Goal: Task Accomplishment & Management: Manage account settings

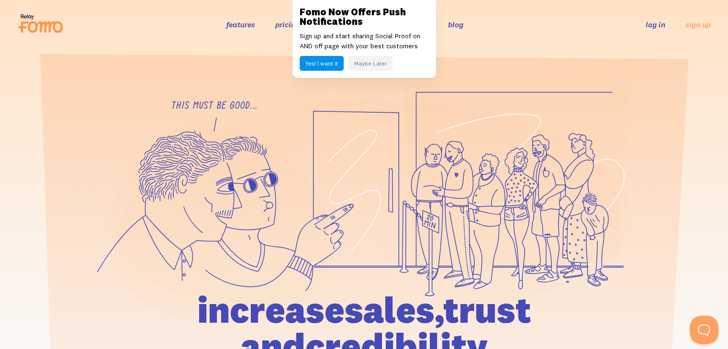
click at [651, 22] on link "log in" at bounding box center [656, 25] width 20 height 10
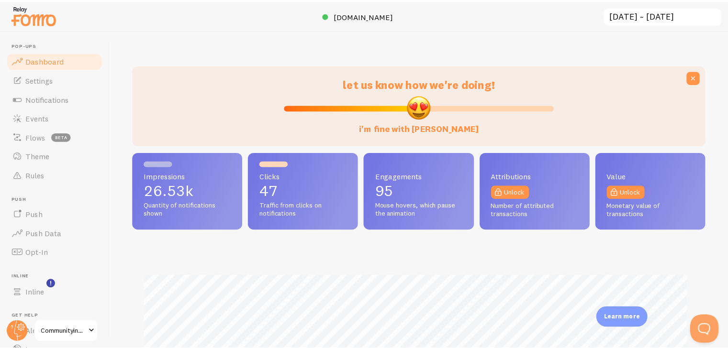
scroll to position [478416, 478103]
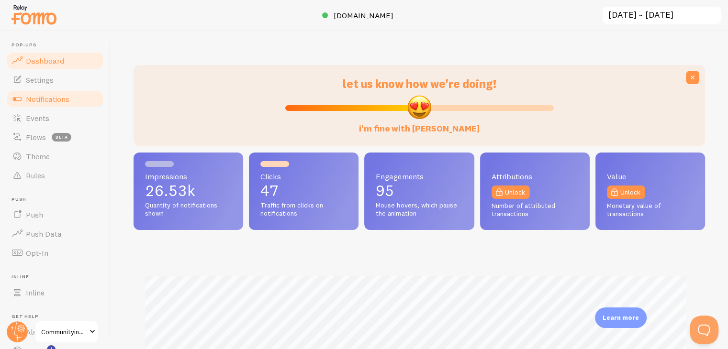
click at [53, 107] on link "Notifications" at bounding box center [55, 99] width 99 height 19
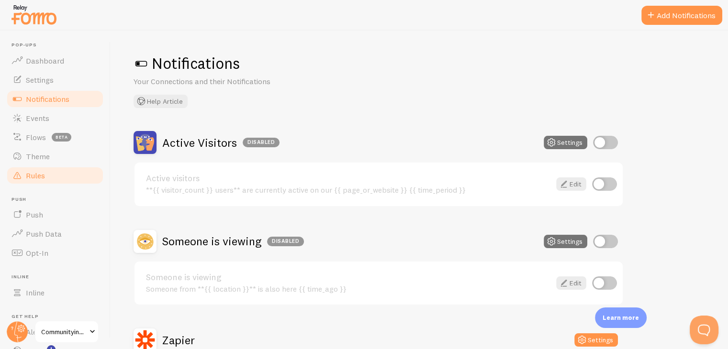
click at [46, 180] on link "Rules" at bounding box center [55, 175] width 99 height 19
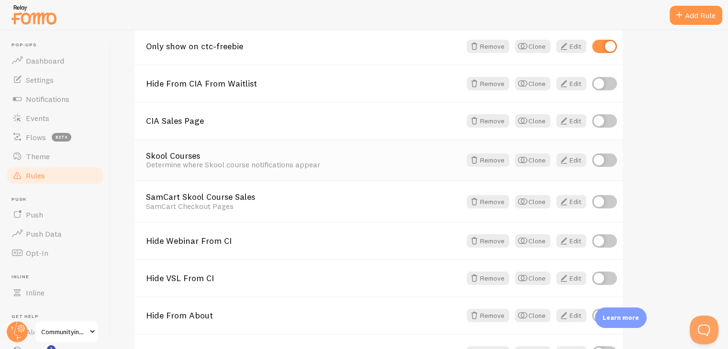
scroll to position [96, 0]
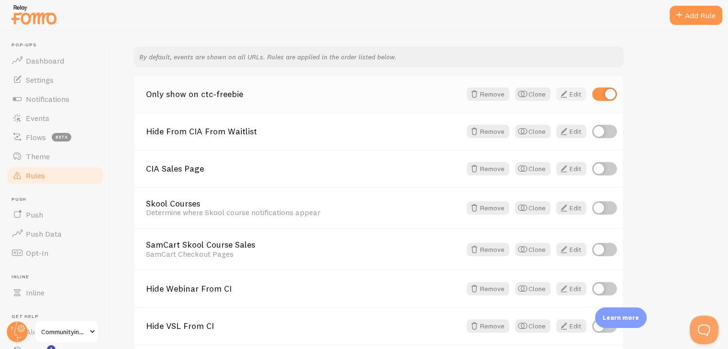
click at [573, 94] on link "Edit" at bounding box center [571, 94] width 30 height 13
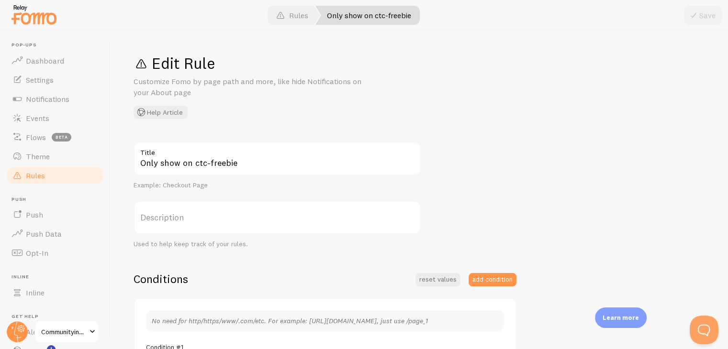
scroll to position [144, 0]
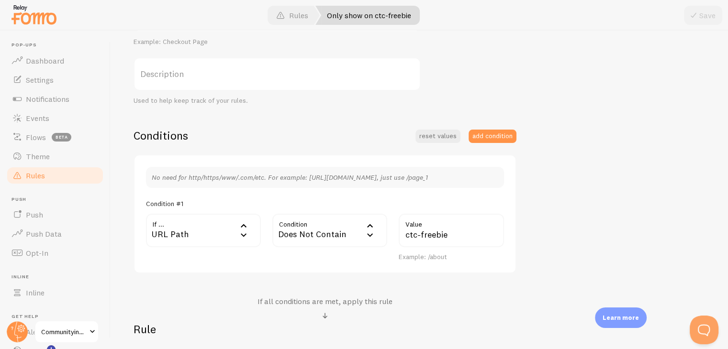
click at [612, 228] on div "Only show on ctc-freebie Title Example: Checkout Page Description Used to help …" at bounding box center [420, 203] width 572 height 408
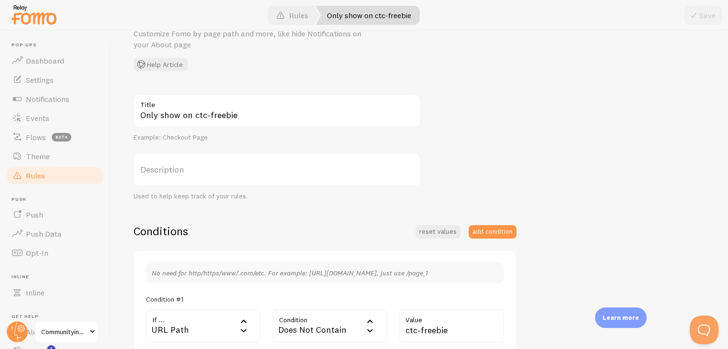
scroll to position [96, 0]
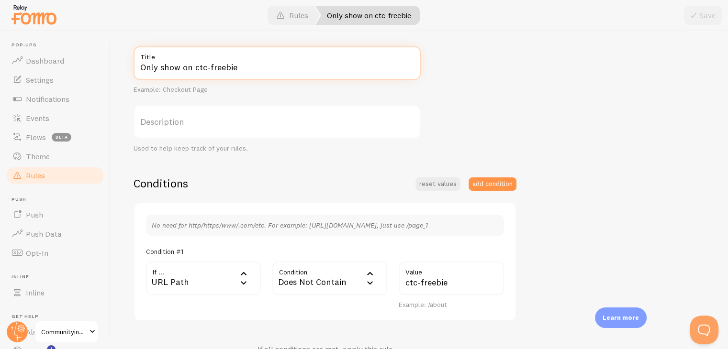
drag, startPoint x: 159, startPoint y: 69, endPoint x: 305, endPoint y: 64, distance: 146.6
click at [305, 64] on input "Only show on ctc-freebie" at bounding box center [277, 63] width 287 height 34
type input "Only Show Over /ctc-freebie"
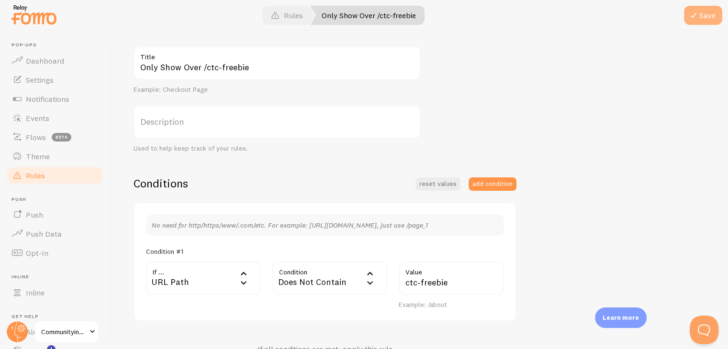
click at [697, 13] on span at bounding box center [693, 15] width 11 height 11
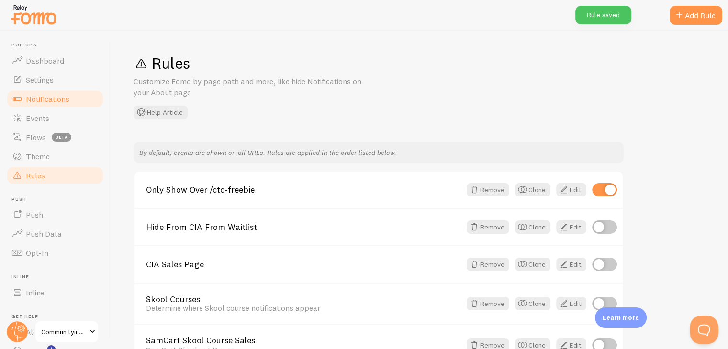
click at [48, 91] on link "Notifications" at bounding box center [55, 99] width 99 height 19
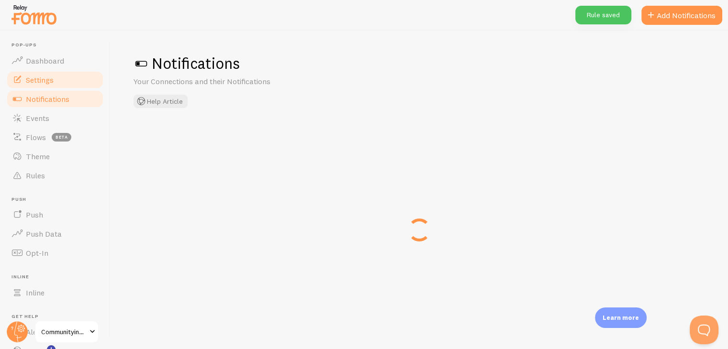
click at [48, 83] on span "Settings" at bounding box center [40, 80] width 28 height 10
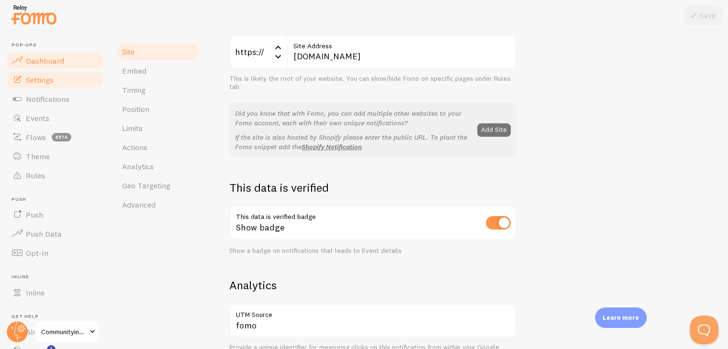
click at [56, 66] on link "Dashboard" at bounding box center [55, 60] width 99 height 19
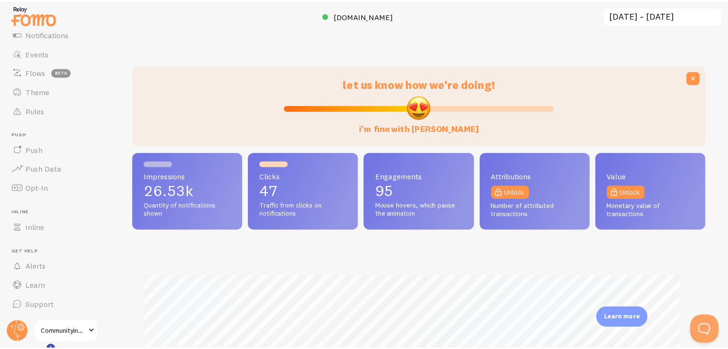
scroll to position [251, 571]
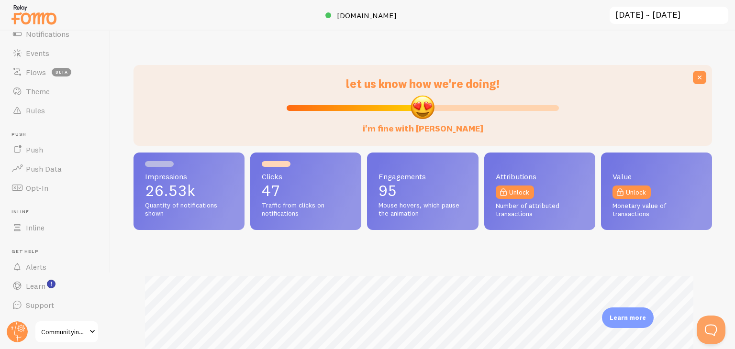
click at [58, 329] on span "Communityinfluencer" at bounding box center [63, 331] width 45 height 11
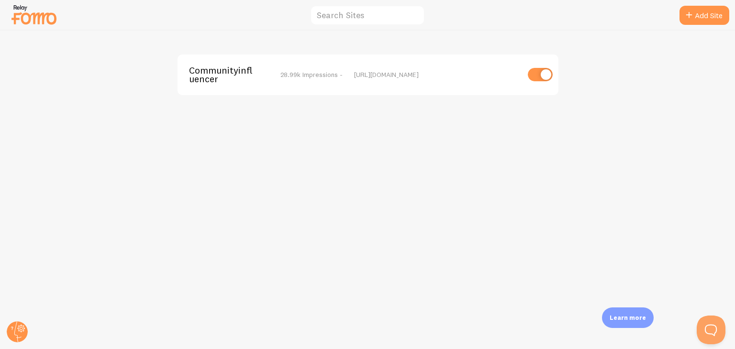
click at [22, 13] on img at bounding box center [34, 14] width 48 height 24
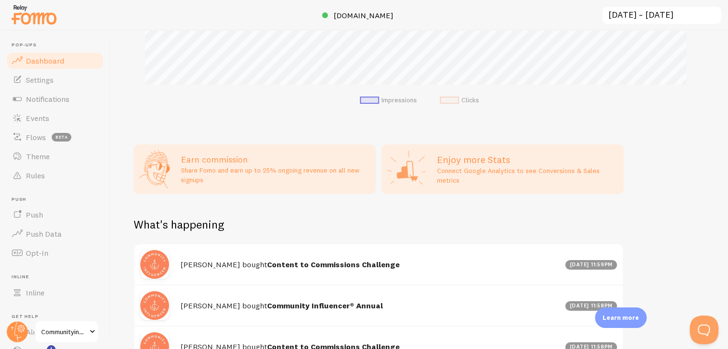
scroll to position [570, 0]
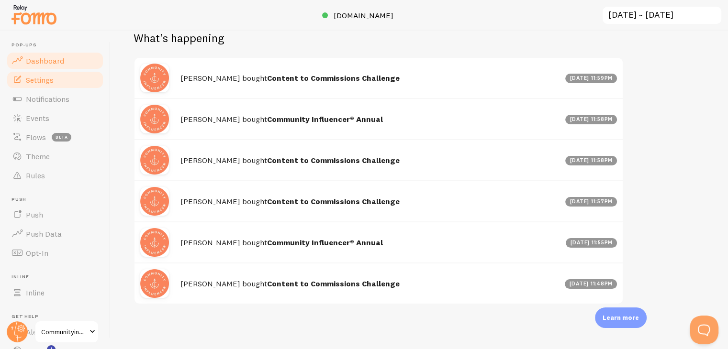
click at [34, 72] on link "Settings" at bounding box center [55, 79] width 99 height 19
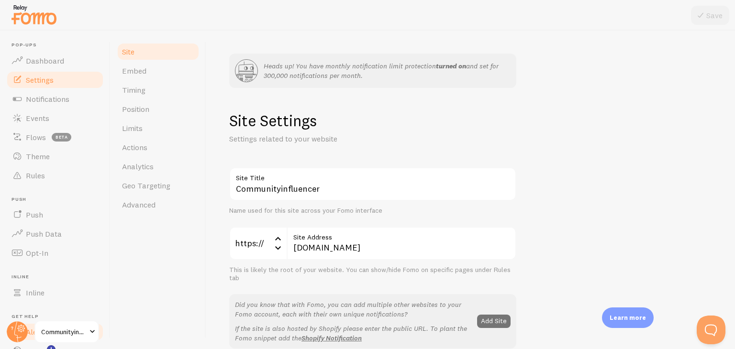
scroll to position [65, 0]
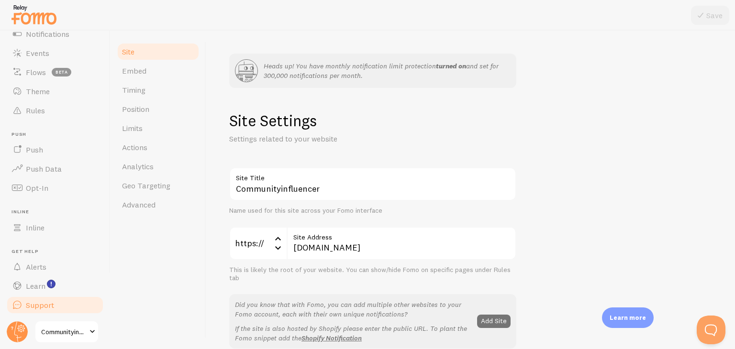
click at [55, 313] on link "Support" at bounding box center [55, 305] width 99 height 19
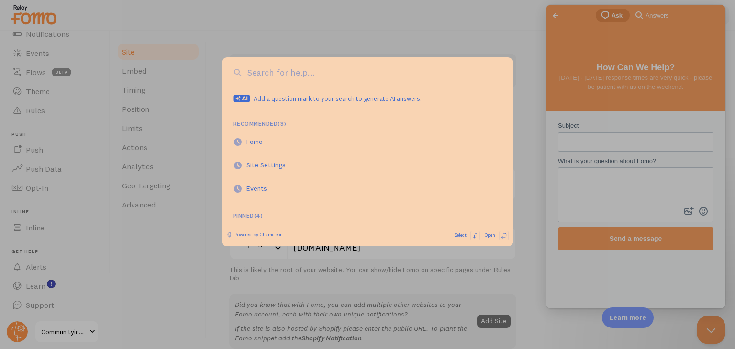
scroll to position [0, 0]
click at [588, 143] on div at bounding box center [367, 174] width 735 height 349
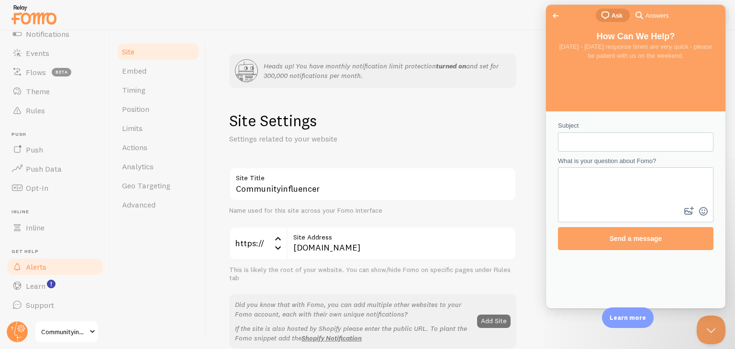
click at [42, 266] on span "Alerts" at bounding box center [36, 267] width 21 height 10
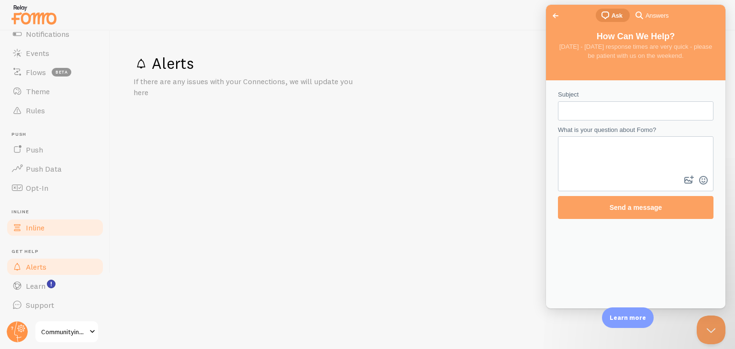
click at [48, 226] on link "Inline" at bounding box center [55, 227] width 99 height 19
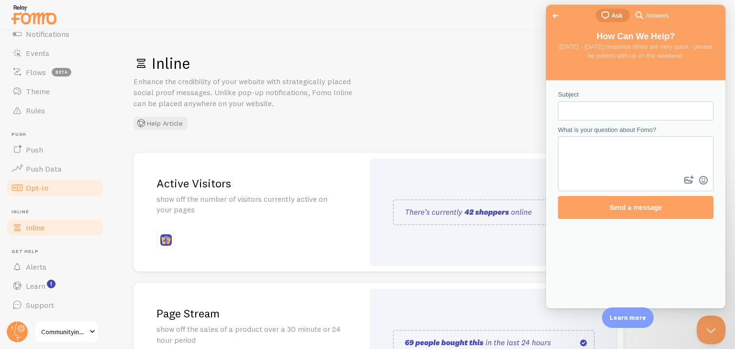
click at [62, 189] on link "Opt-In" at bounding box center [55, 188] width 99 height 19
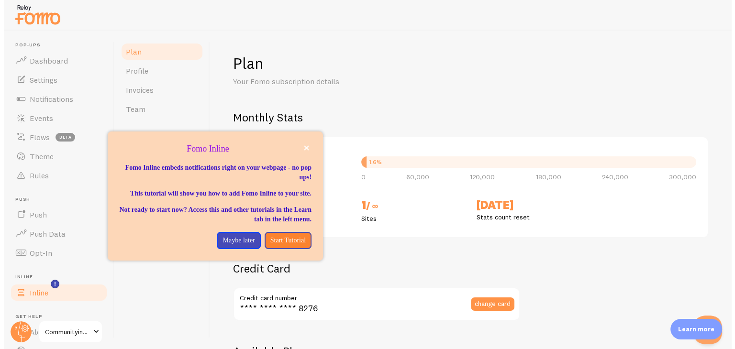
scroll to position [65, 0]
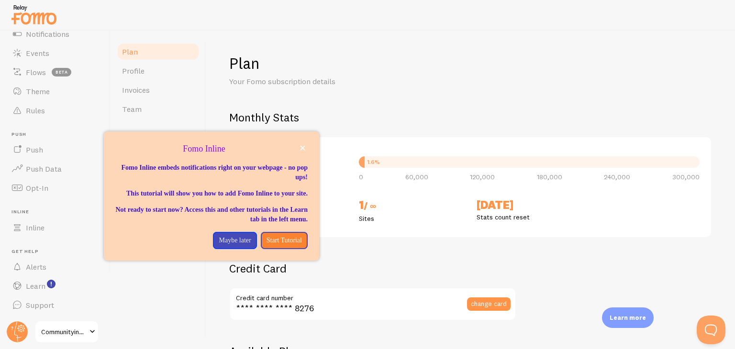
click at [320, 43] on div "Plan Your Fomo subscription details Monthly Stats 4,827 / 300k Notifications sh…" at bounding box center [470, 190] width 529 height 319
click at [230, 246] on p "Maybe later" at bounding box center [235, 241] width 32 height 10
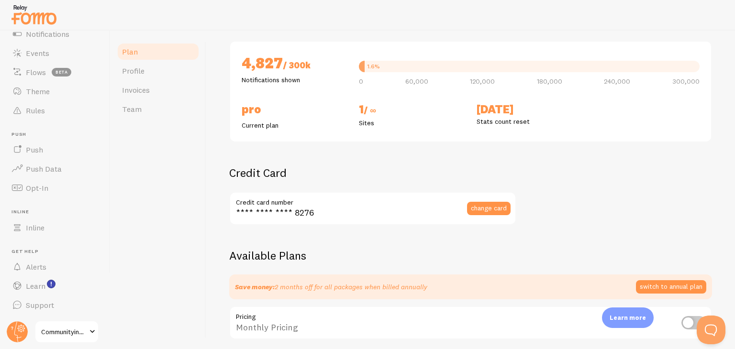
scroll to position [287, 0]
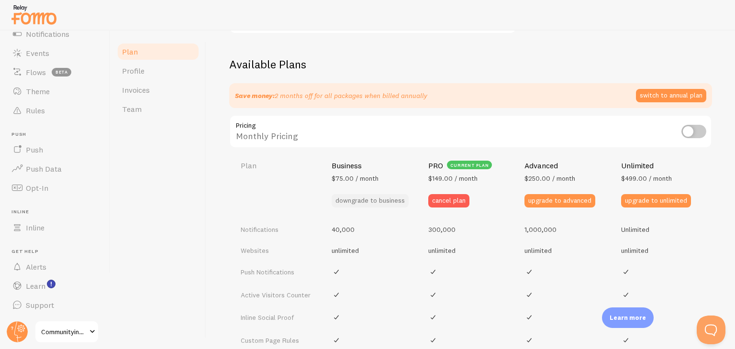
click at [368, 194] on button "downgrade to business" at bounding box center [370, 200] width 77 height 13
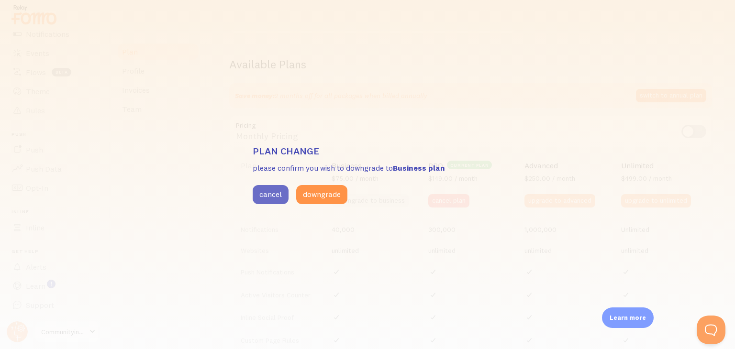
click at [265, 191] on button "cancel" at bounding box center [271, 194] width 36 height 19
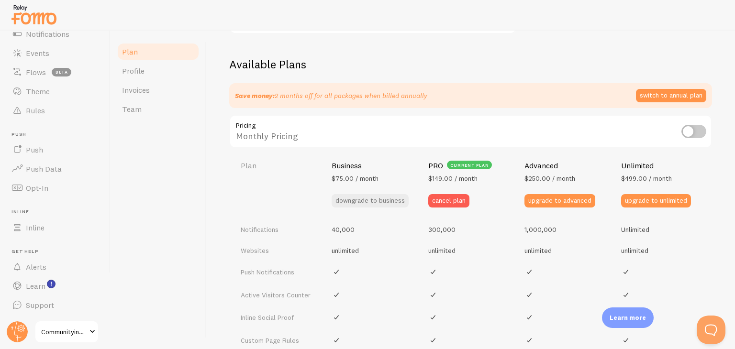
click at [341, 191] on th "Business $75.00 / month downgrade to business" at bounding box center [374, 184] width 97 height 70
click at [362, 203] on button "downgrade to business" at bounding box center [370, 200] width 77 height 13
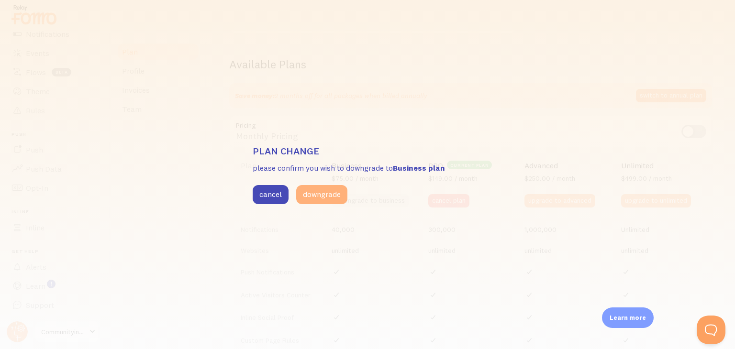
click at [319, 199] on button "downgrade" at bounding box center [321, 194] width 51 height 19
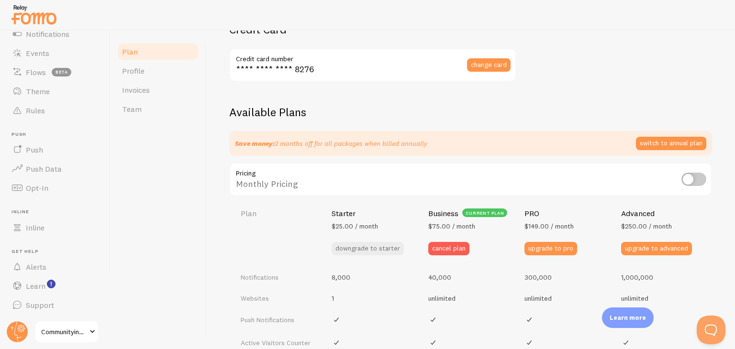
scroll to position [335, 0]
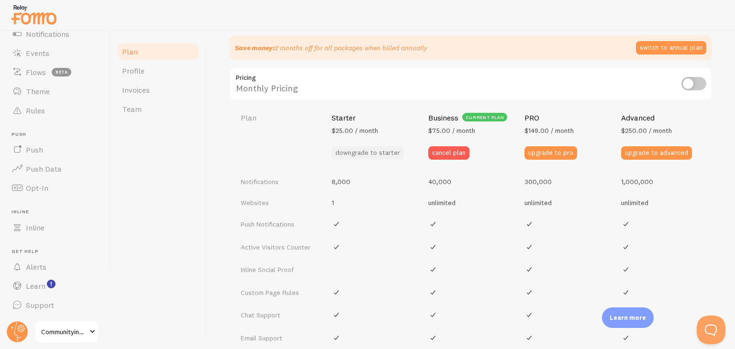
click at [390, 150] on button "downgrade to starter" at bounding box center [368, 152] width 72 height 13
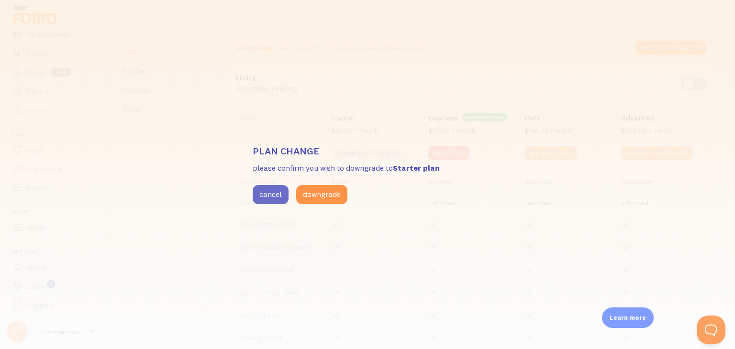
click at [271, 194] on button "cancel" at bounding box center [271, 194] width 36 height 19
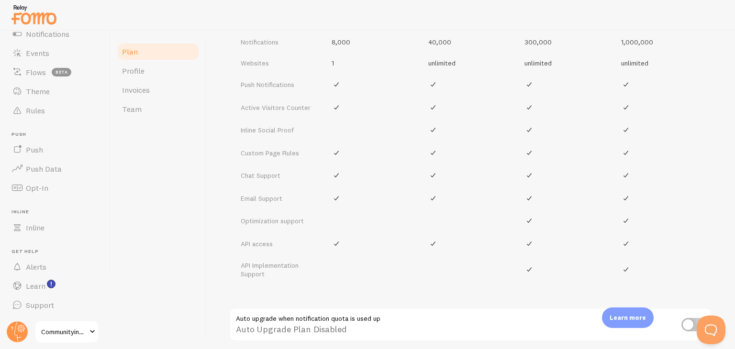
scroll to position [427, 0]
